Goal: Task Accomplishment & Management: Use online tool/utility

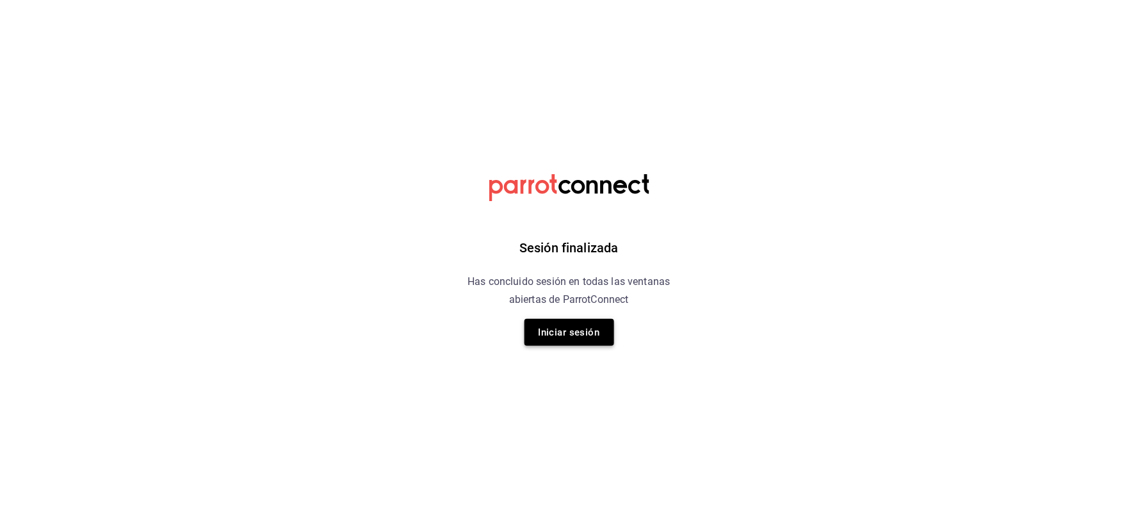
click at [552, 337] on button "Iniciar sesión" at bounding box center [570, 332] width 90 height 27
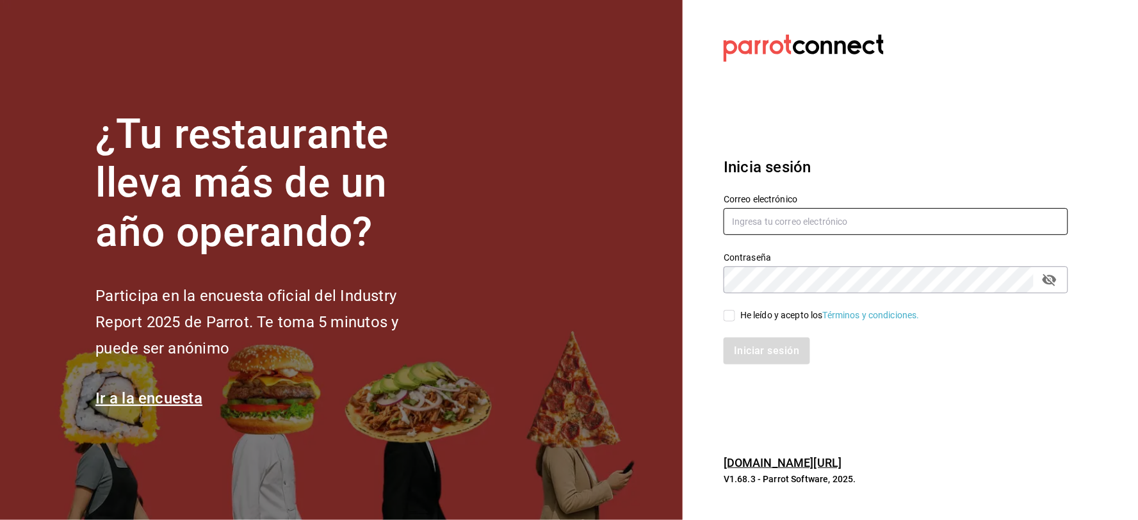
click at [821, 227] on input "text" at bounding box center [896, 221] width 345 height 27
type input "A"
type input "[EMAIL_ADDRESS][DOMAIN_NAME]"
click at [731, 304] on div "He leído y acepto los Términos y condiciones." at bounding box center [888, 307] width 360 height 29
click at [729, 306] on div "He leído y acepto los Términos y condiciones." at bounding box center [888, 307] width 360 height 29
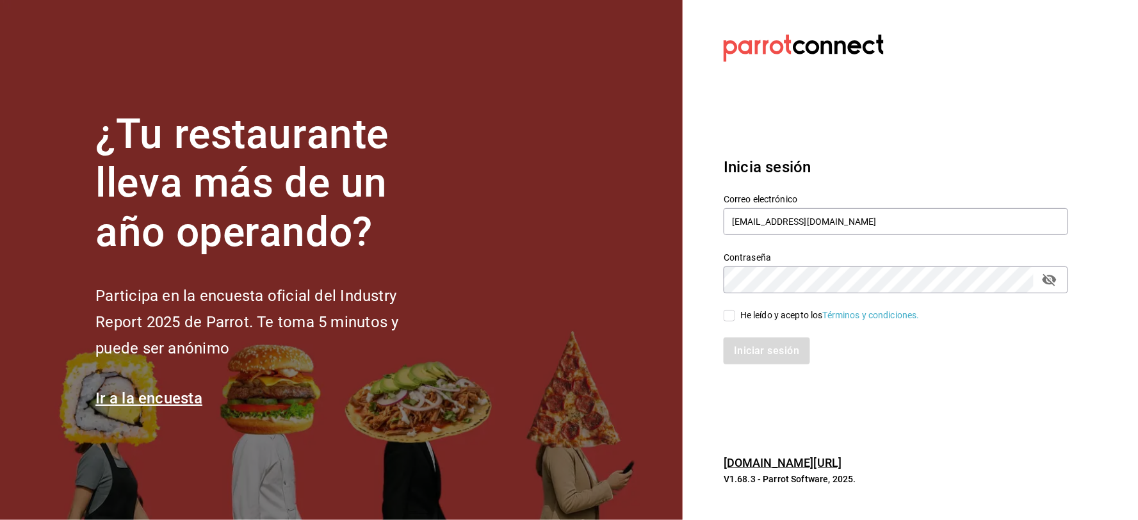
click at [731, 311] on input "He leído y acepto los Términos y condiciones." at bounding box center [730, 316] width 12 height 12
checkbox input "true"
click at [741, 359] on button "Iniciar sesión" at bounding box center [767, 351] width 87 height 27
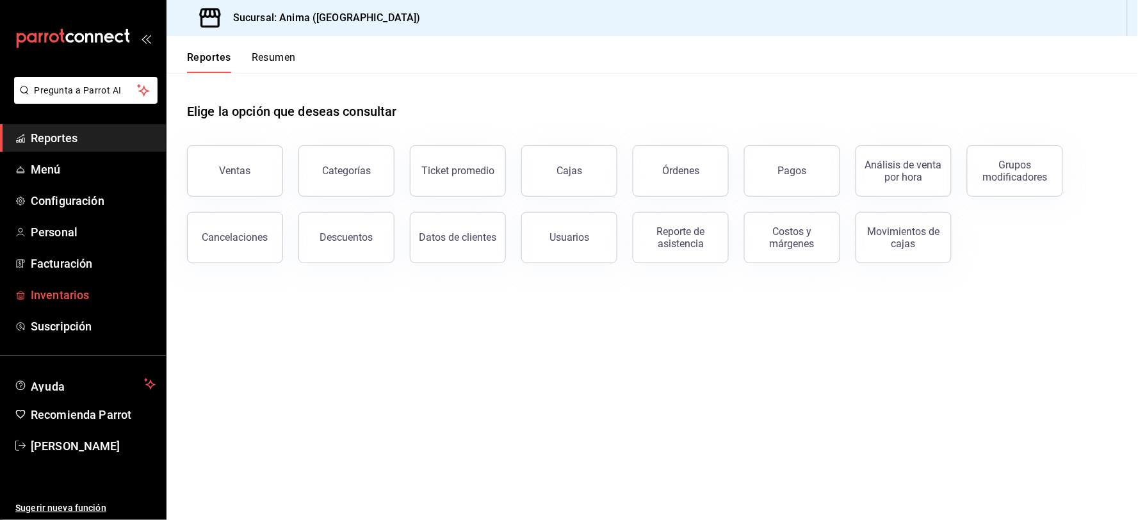
click at [53, 297] on span "Inventarios" at bounding box center [93, 294] width 125 height 17
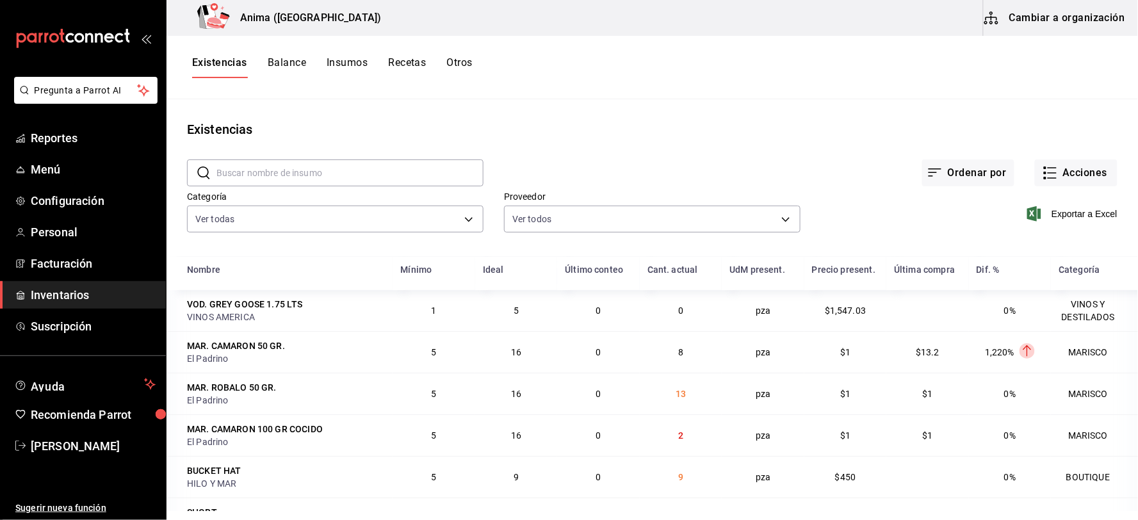
click at [457, 66] on button "Otros" at bounding box center [460, 67] width 26 height 22
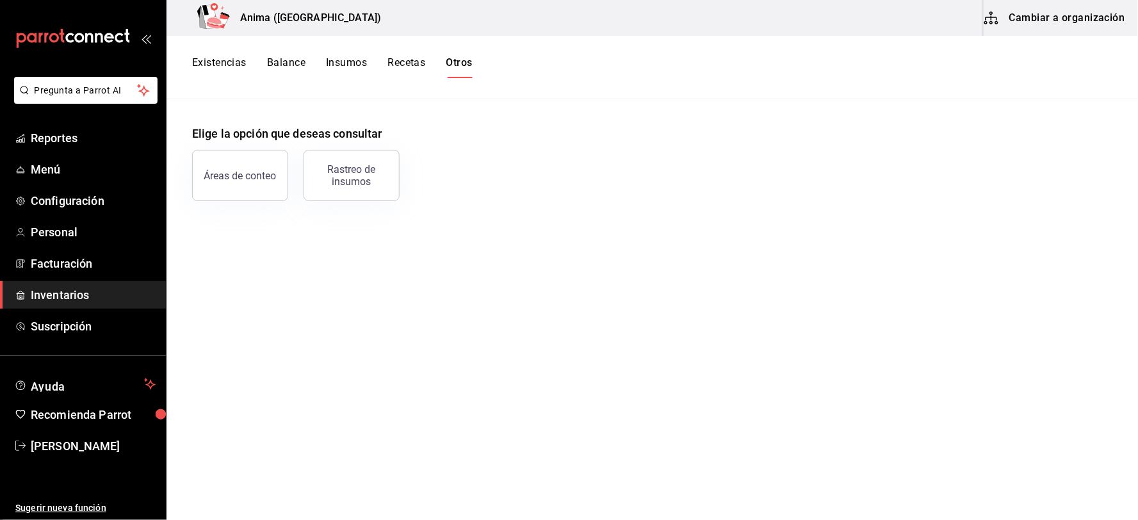
click at [375, 171] on div "Rastreo de insumos" at bounding box center [351, 175] width 79 height 24
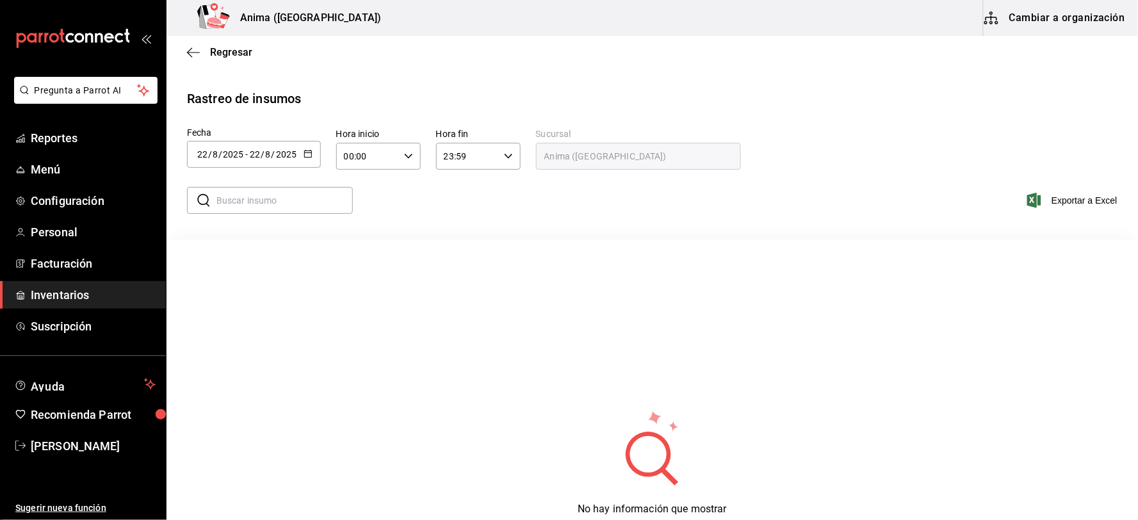
click at [186, 52] on div "Regresar" at bounding box center [653, 52] width 972 height 33
click at [188, 52] on icon "button" at bounding box center [189, 52] width 5 height 10
